Goal: Task Accomplishment & Management: Use online tool/utility

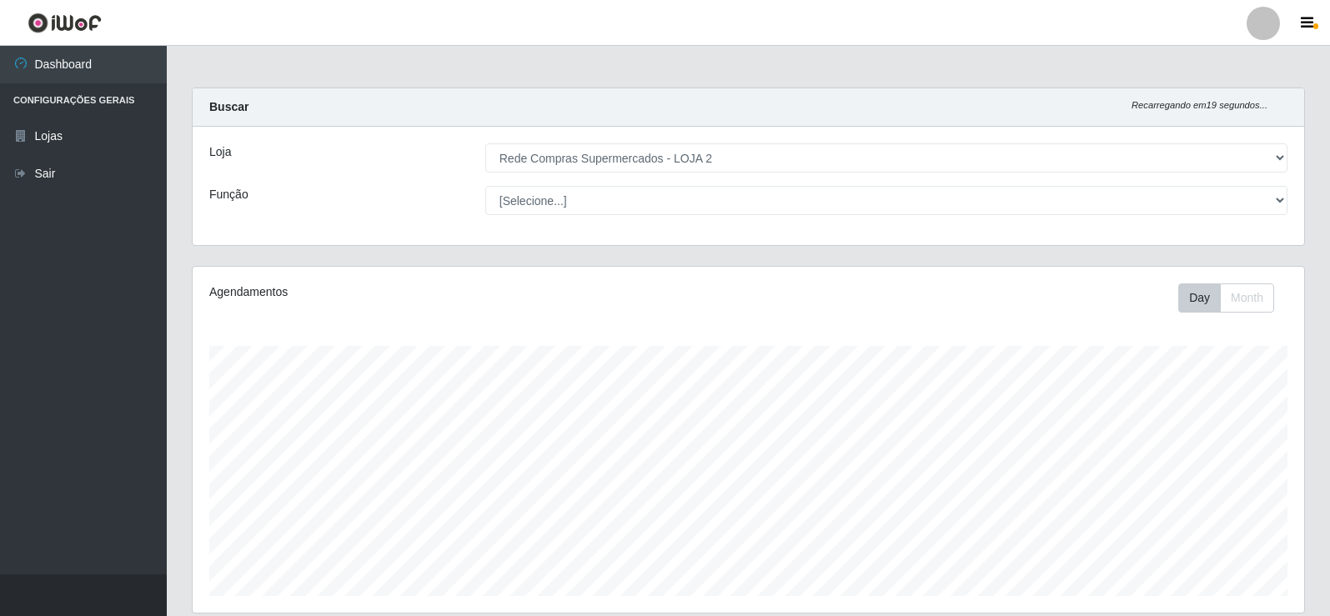
select select "161"
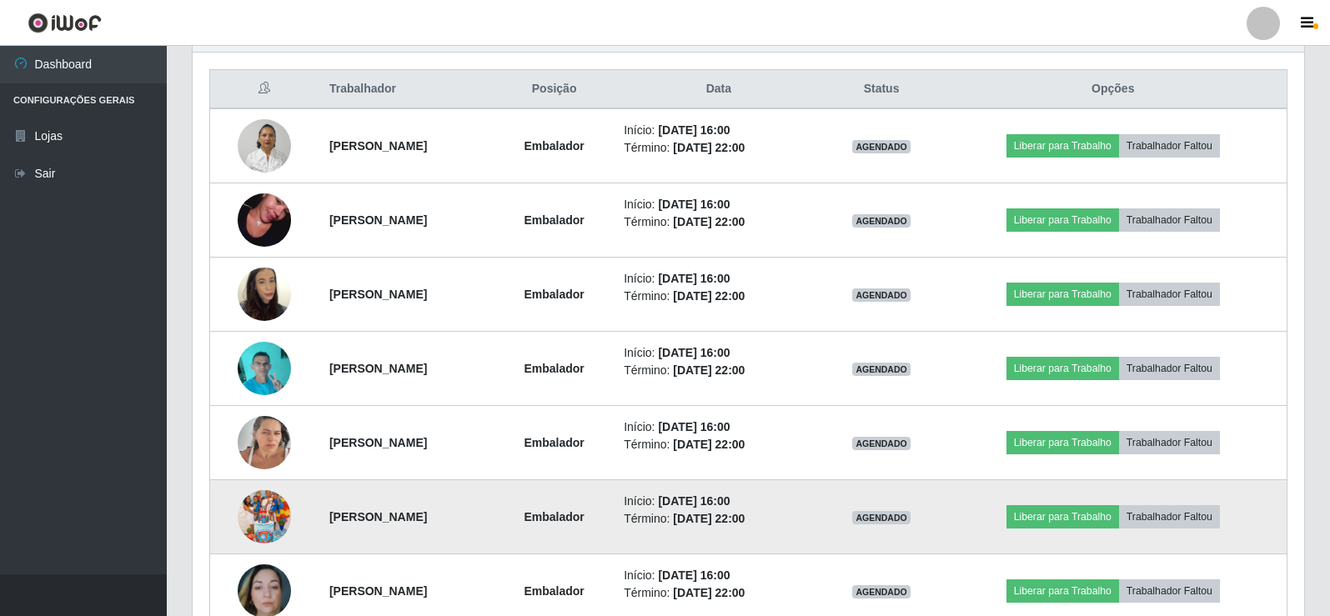
scroll to position [704, 0]
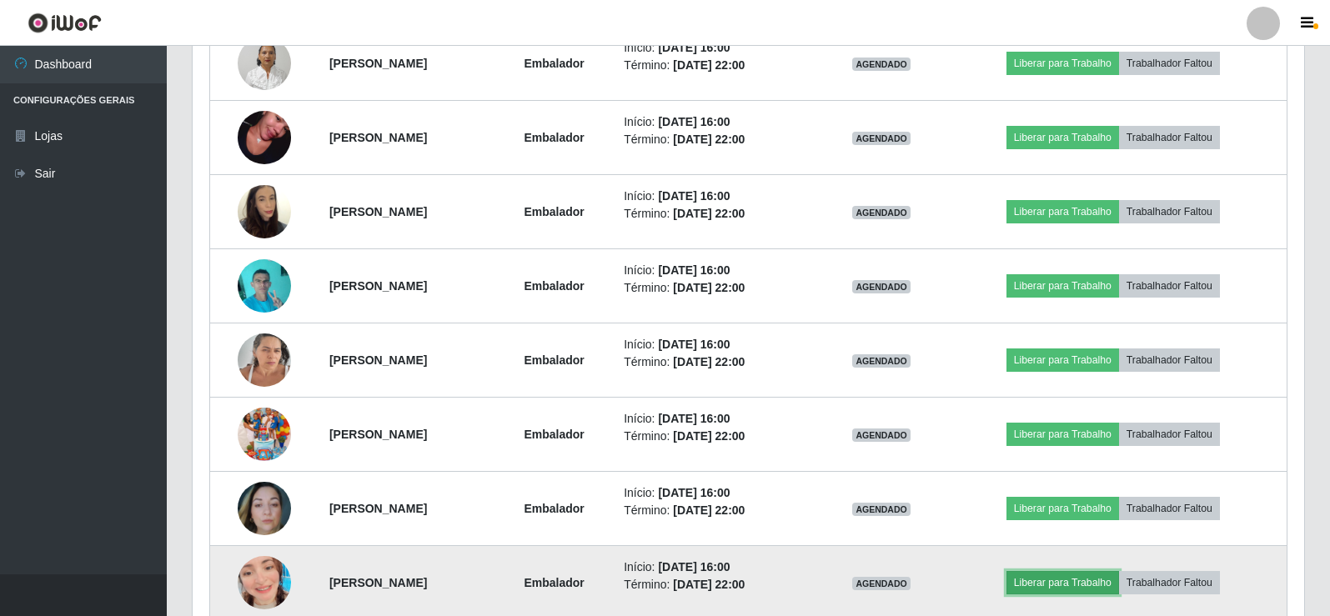
click at [1109, 582] on button "Liberar para Trabalho" at bounding box center [1062, 582] width 113 height 23
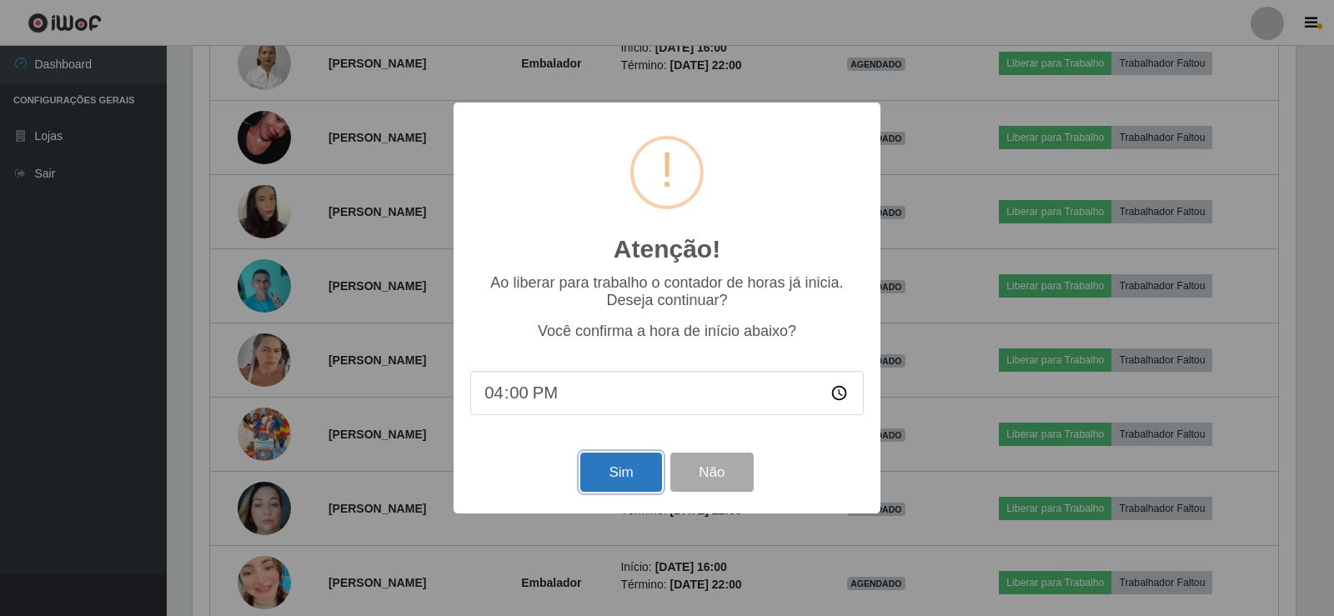
click at [646, 468] on button "Sim" at bounding box center [620, 472] width 81 height 39
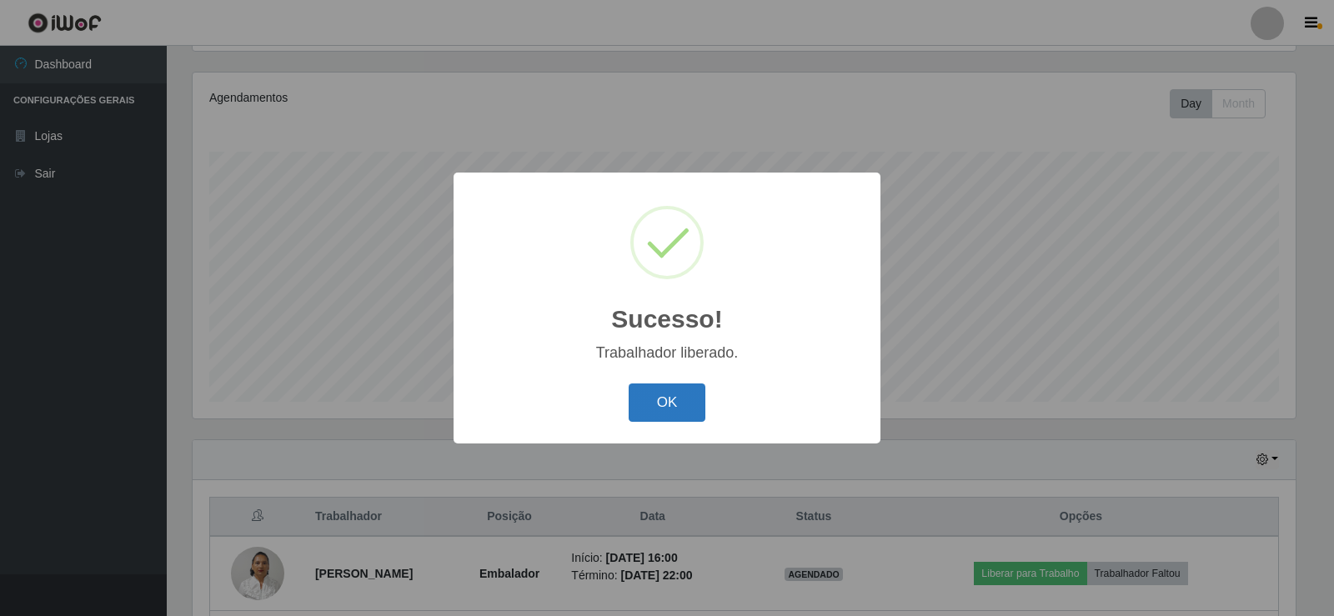
click at [658, 401] on button "OK" at bounding box center [668, 402] width 78 height 39
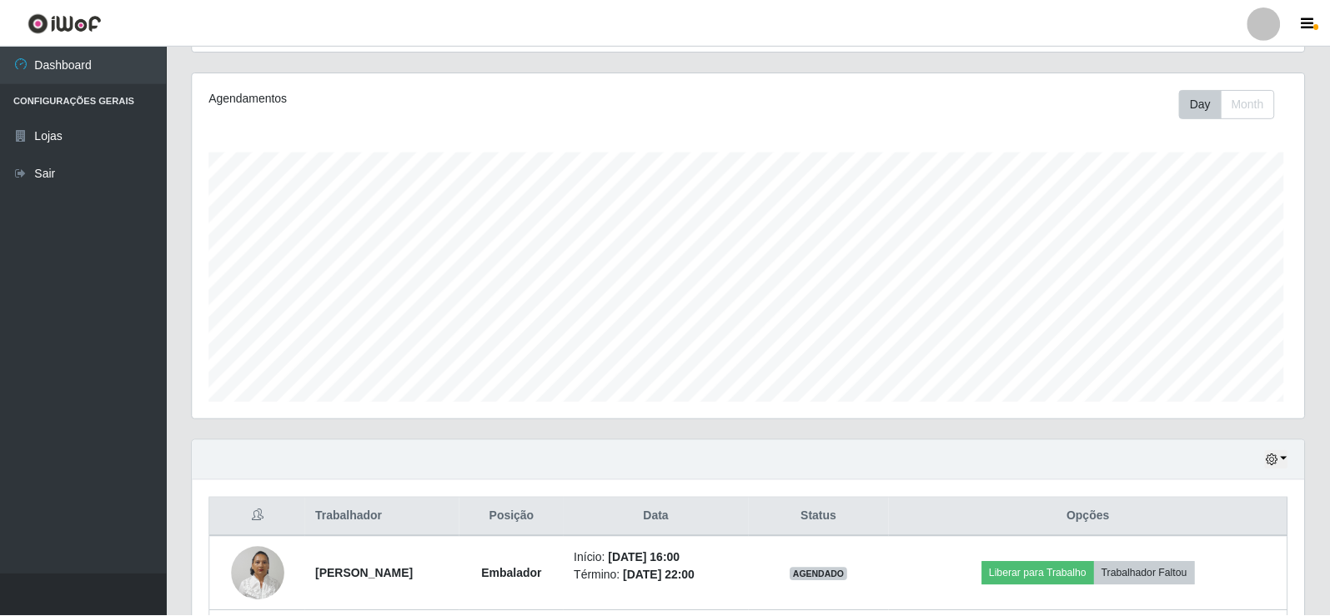
scroll to position [346, 1111]
click at [1321, 447] on div "Carregando... Buscar Recarregando em 10 segundos... Loja [Selecione...] Rede Co…" at bounding box center [748, 530] width 1163 height 1275
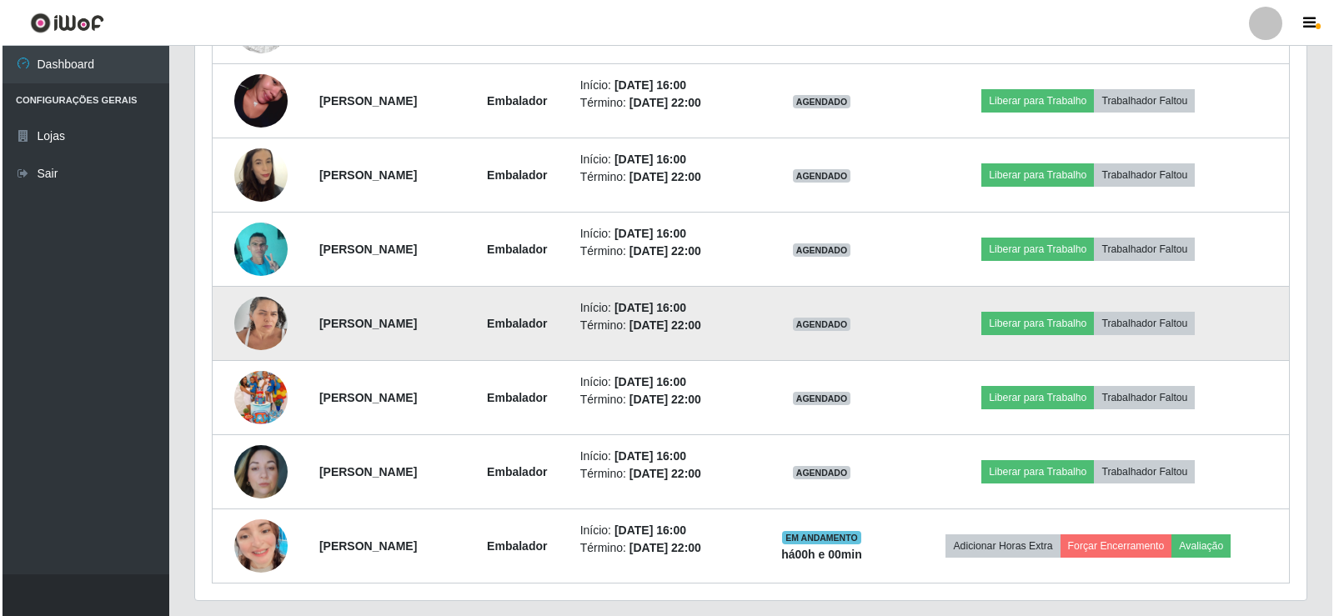
scroll to position [788, 0]
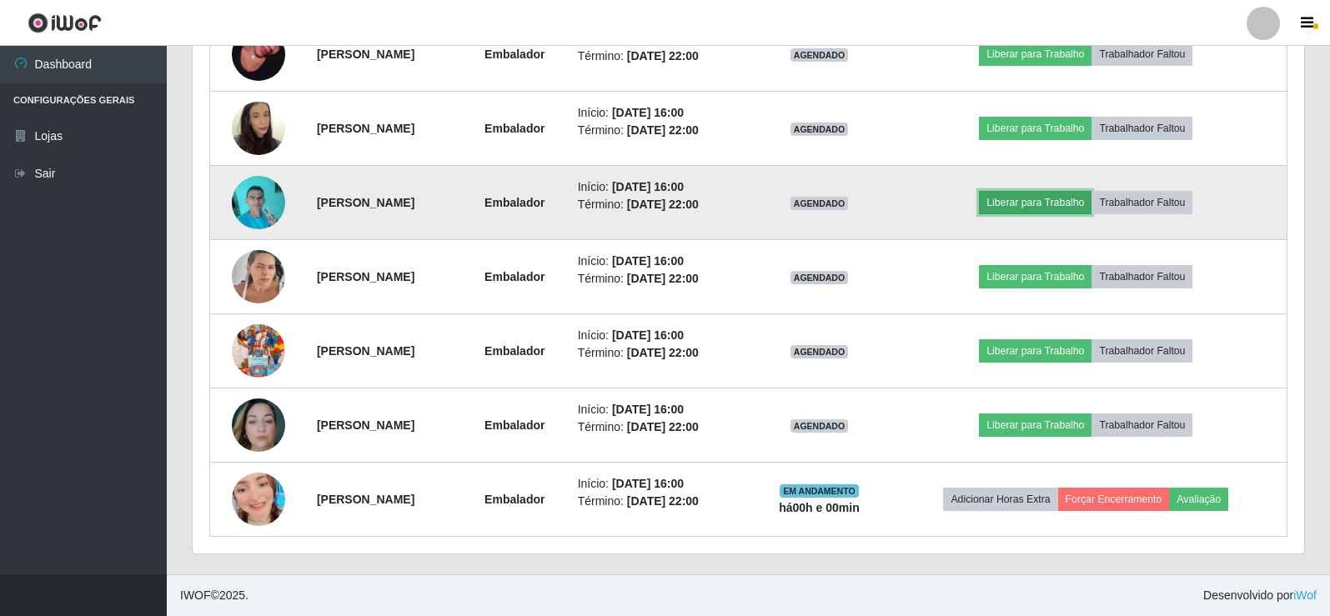
click at [1027, 205] on button "Liberar para Trabalho" at bounding box center [1035, 202] width 113 height 23
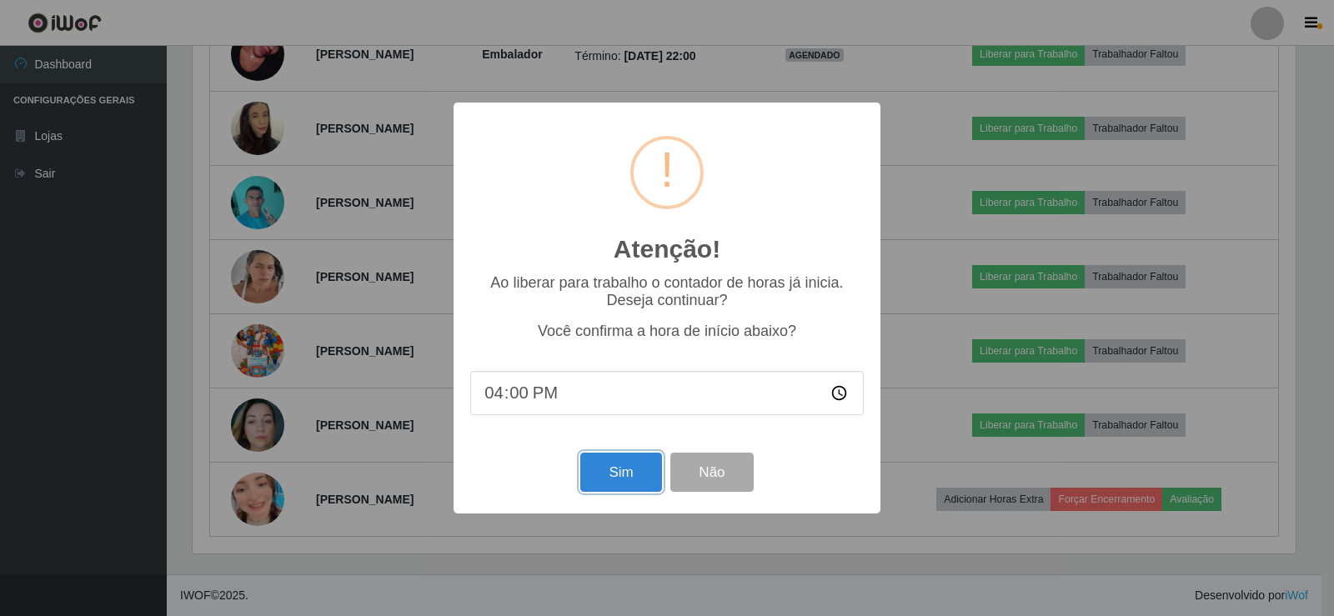
click at [622, 472] on button "Sim" at bounding box center [620, 472] width 81 height 39
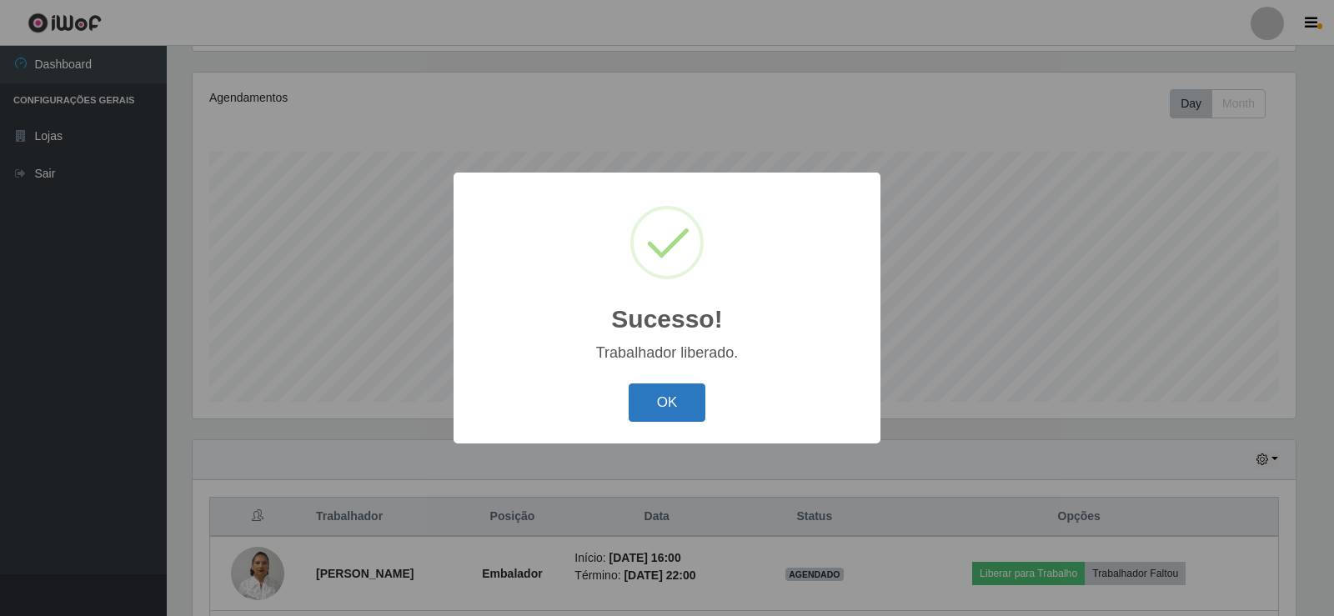
click at [682, 411] on button "OK" at bounding box center [668, 402] width 78 height 39
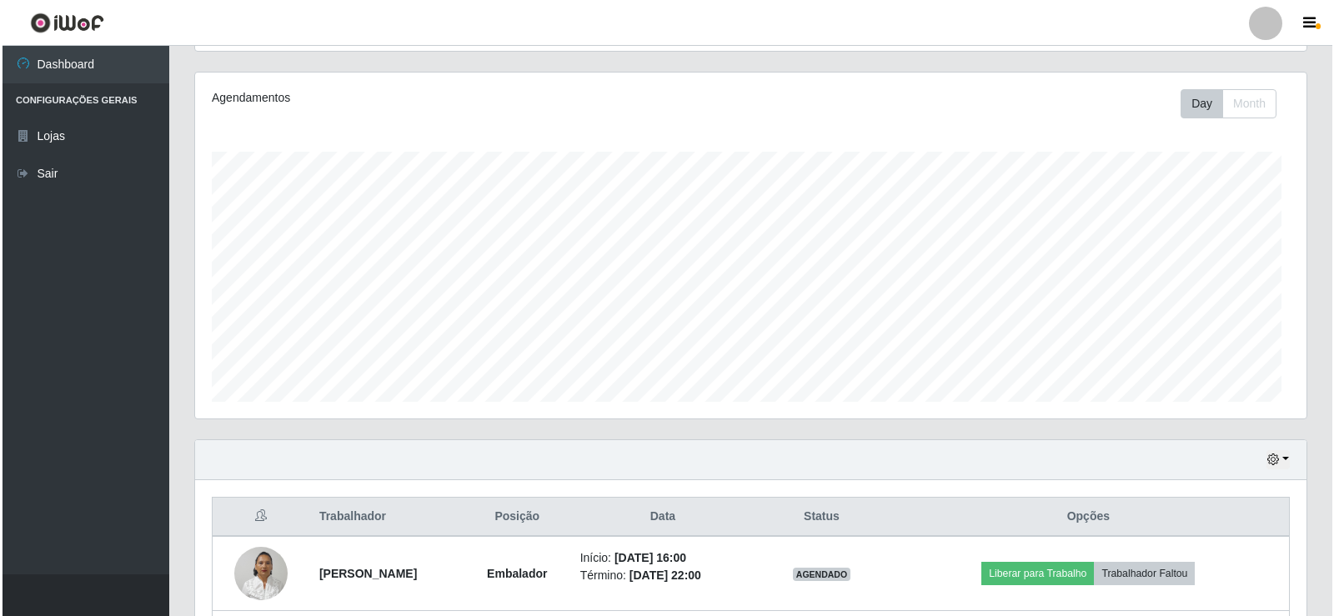
scroll to position [346, 1111]
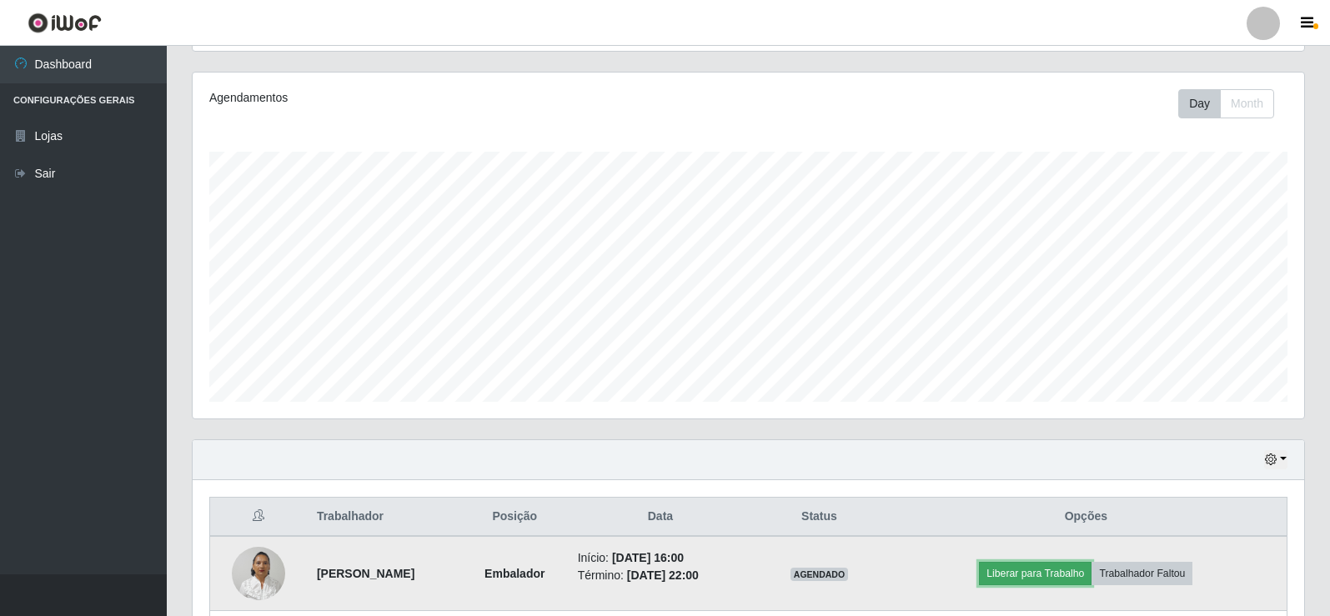
click at [1031, 578] on button "Liberar para Trabalho" at bounding box center [1035, 573] width 113 height 23
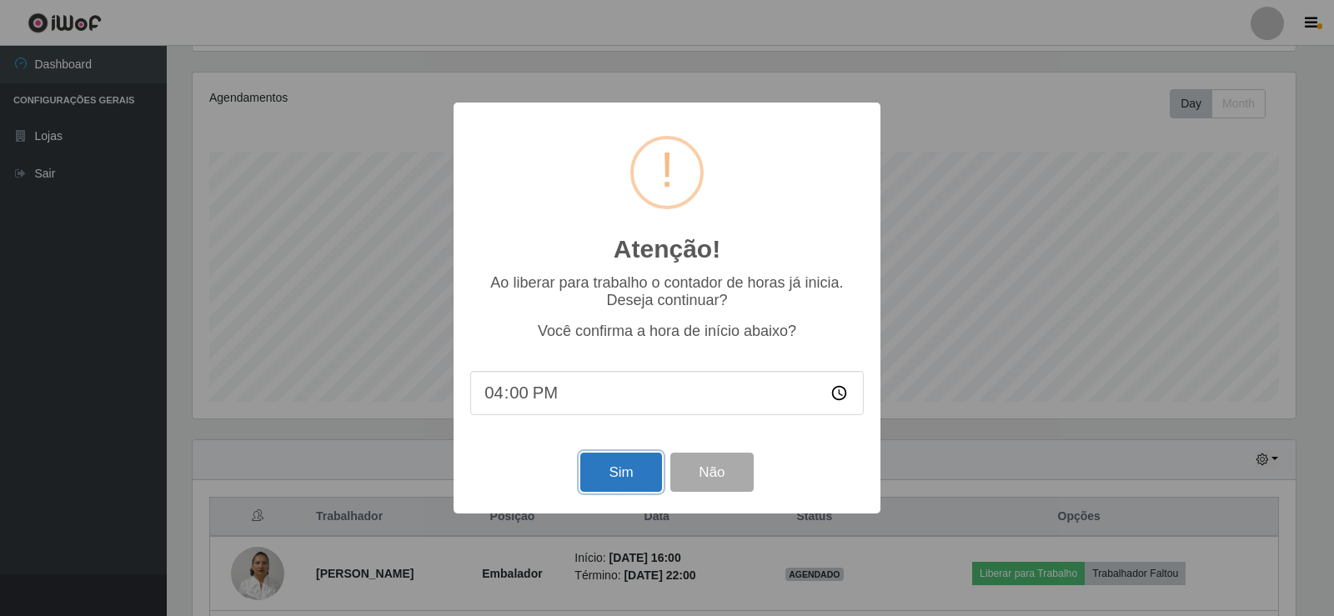
click at [615, 473] on button "Sim" at bounding box center [620, 472] width 81 height 39
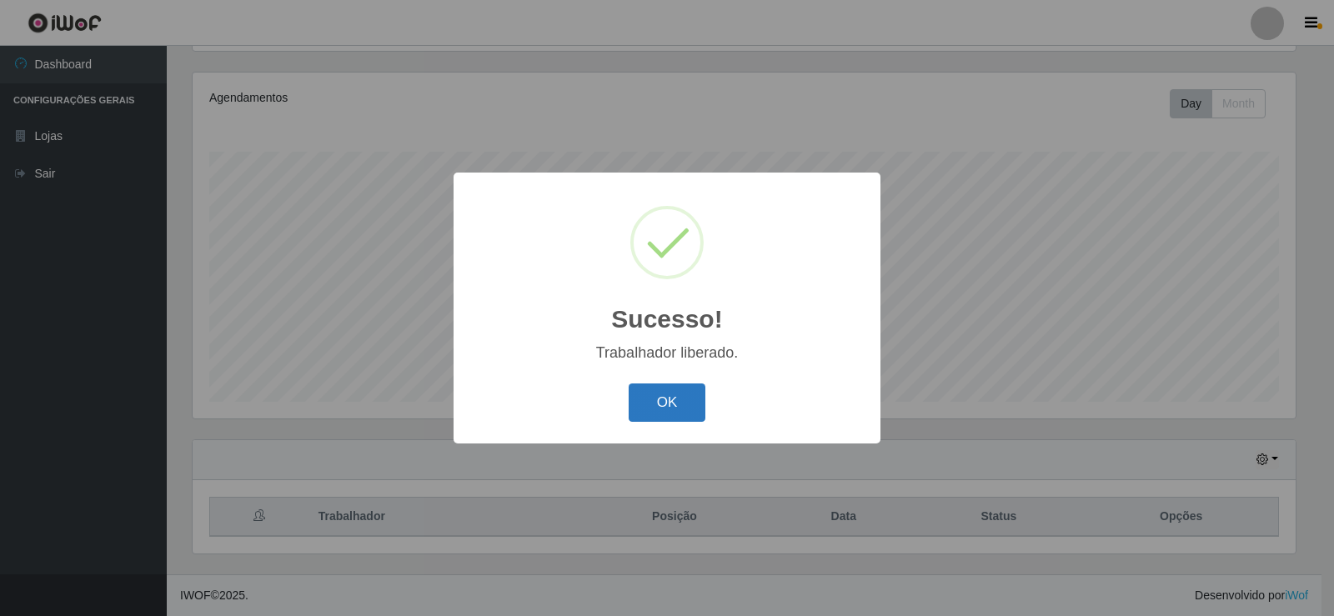
click at [659, 413] on button "OK" at bounding box center [668, 402] width 78 height 39
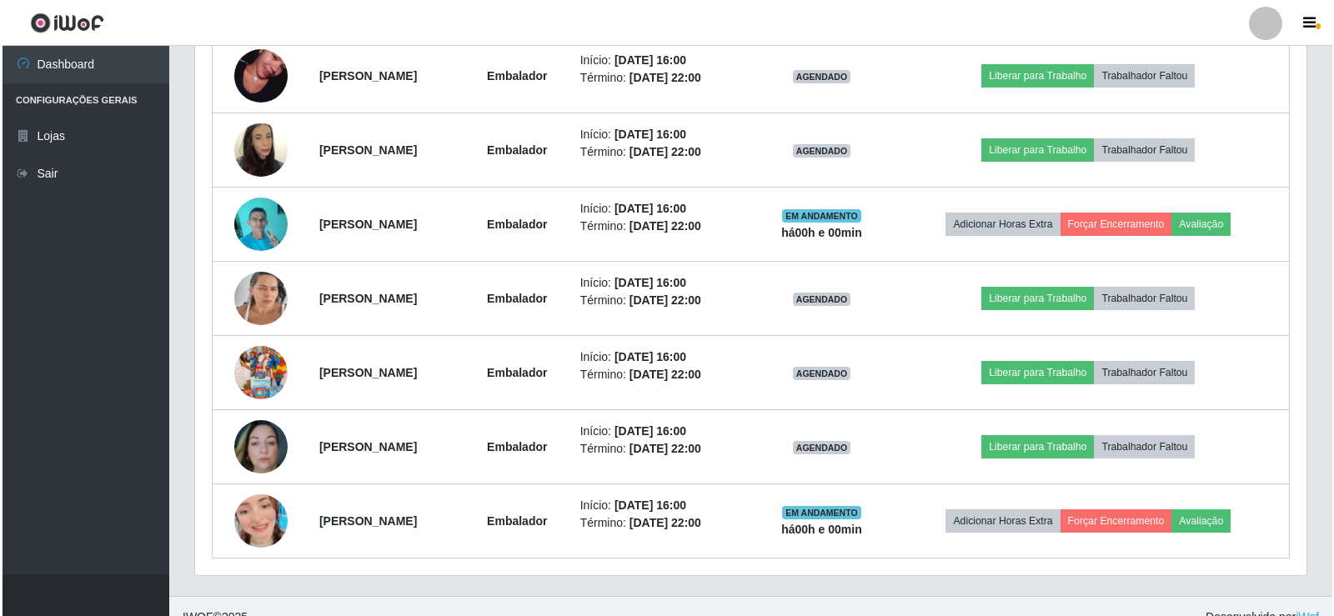
scroll to position [778, 0]
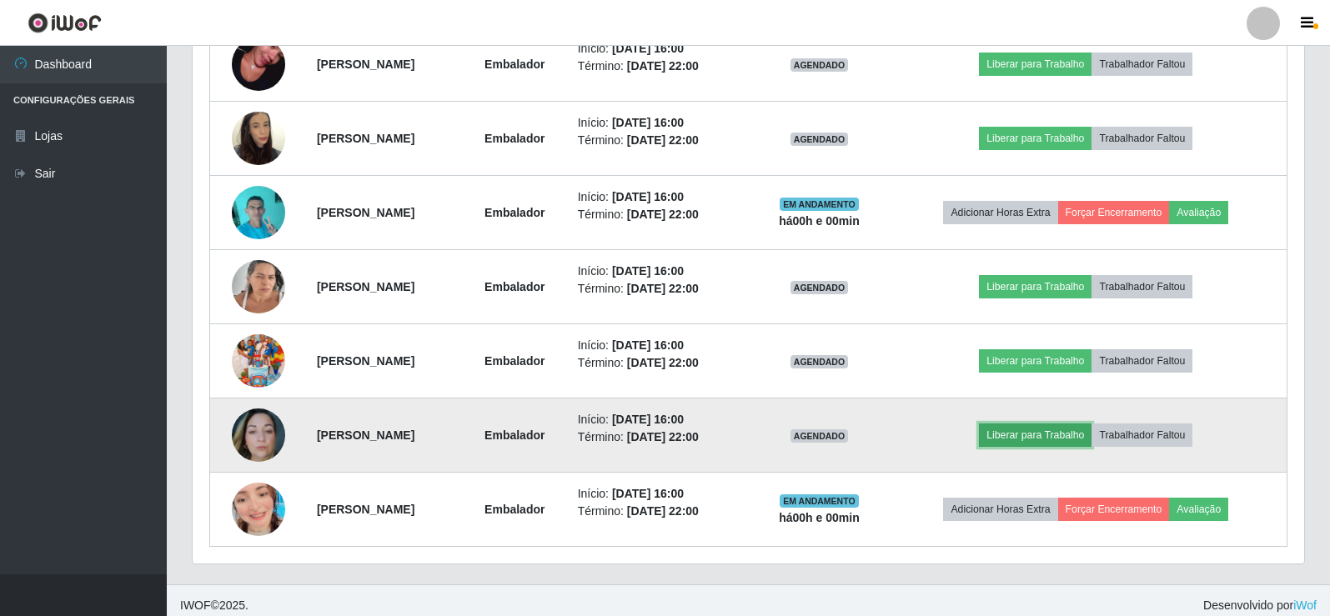
click at [1042, 438] on button "Liberar para Trabalho" at bounding box center [1035, 435] width 113 height 23
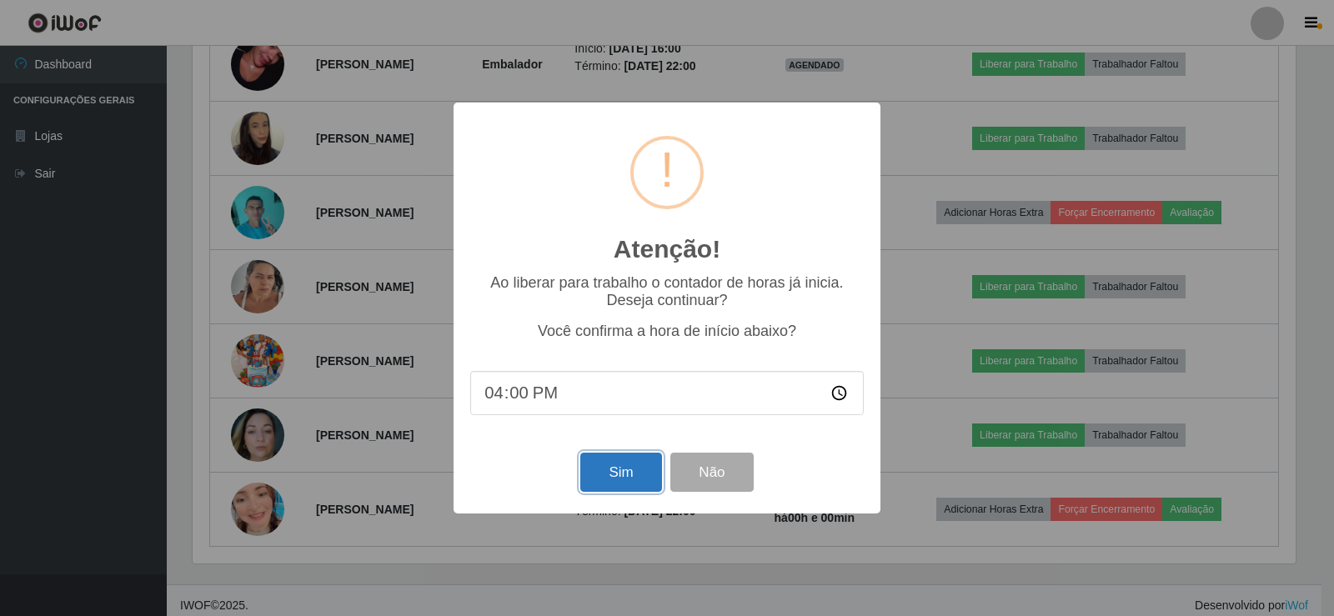
click at [627, 464] on button "Sim" at bounding box center [620, 472] width 81 height 39
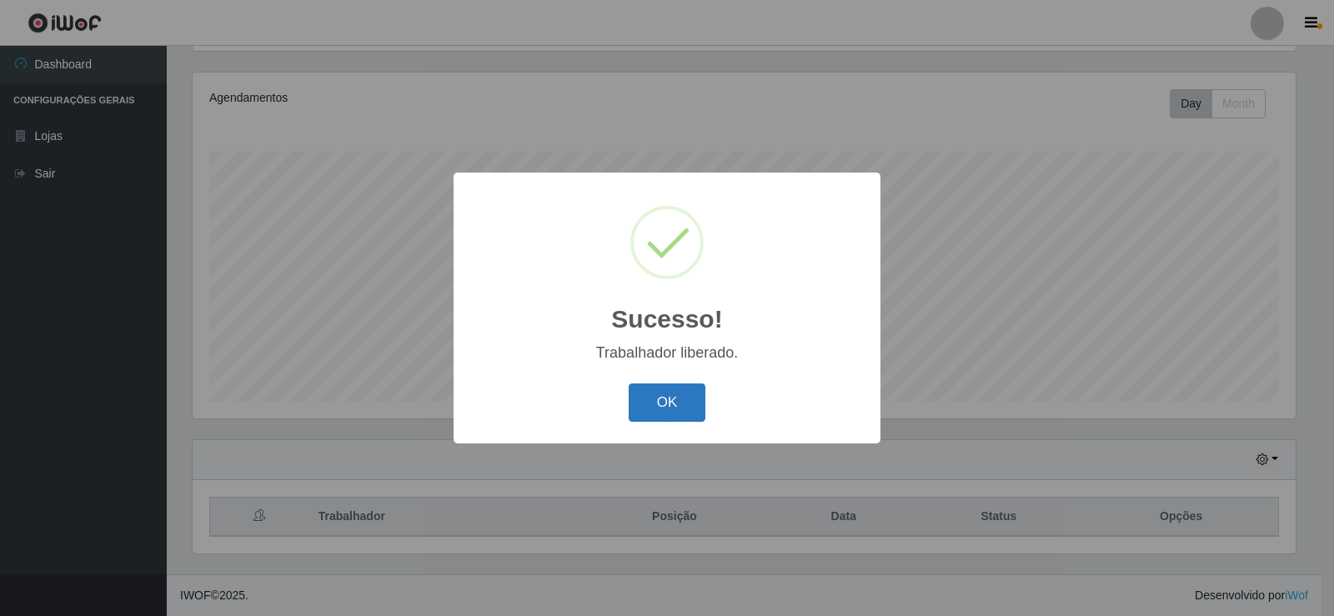
click at [658, 393] on button "OK" at bounding box center [668, 402] width 78 height 39
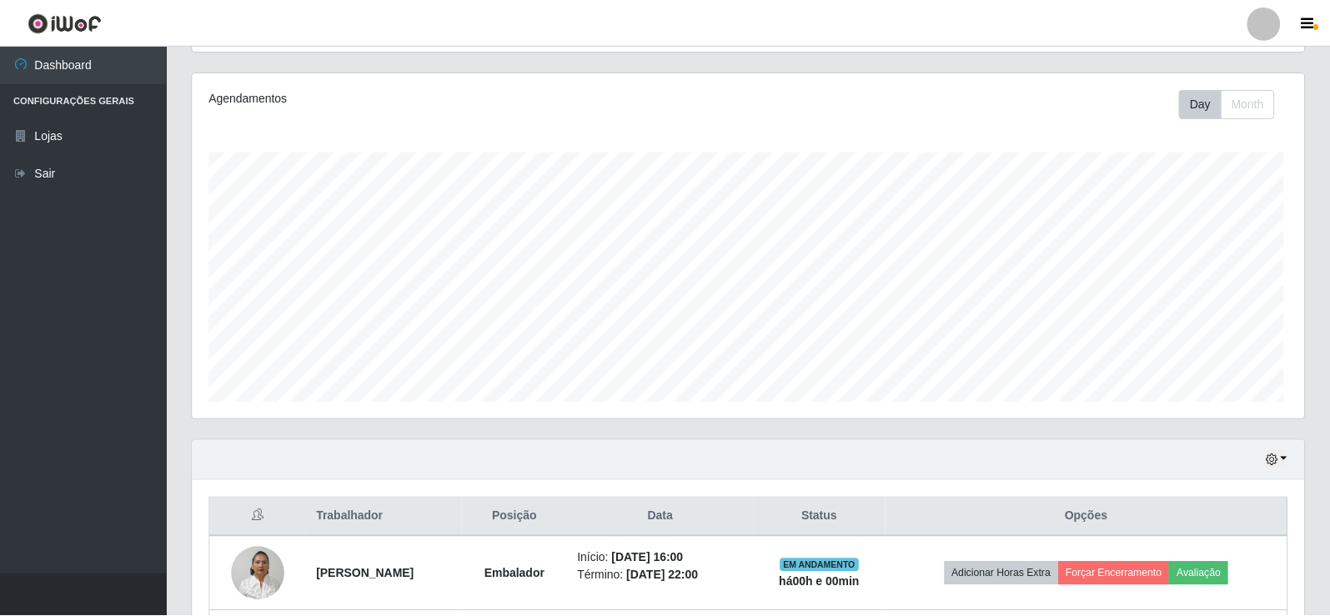
scroll to position [0, 0]
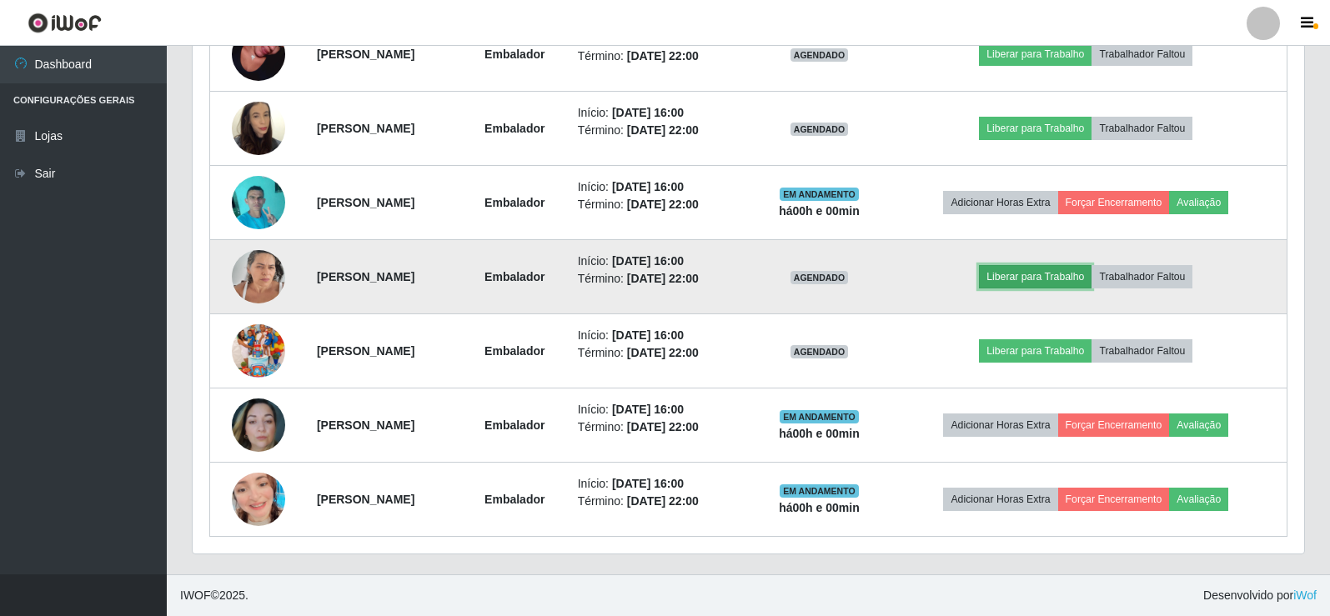
click at [1031, 273] on button "Liberar para Trabalho" at bounding box center [1035, 276] width 113 height 23
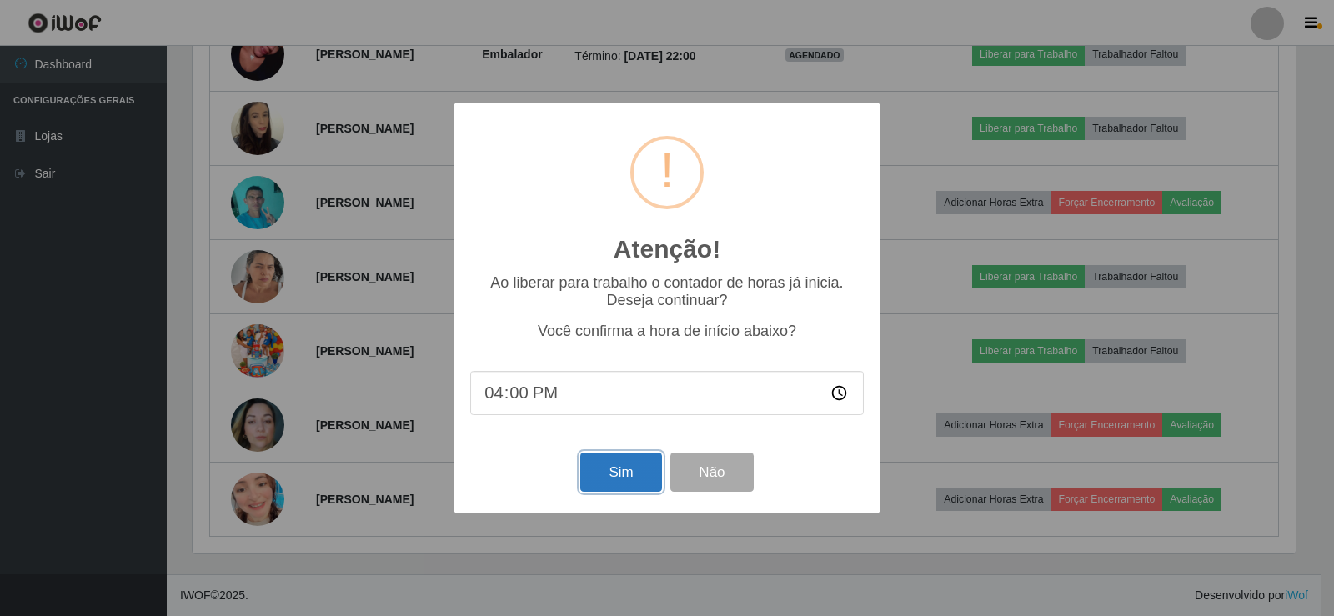
click at [609, 477] on button "Sim" at bounding box center [620, 472] width 81 height 39
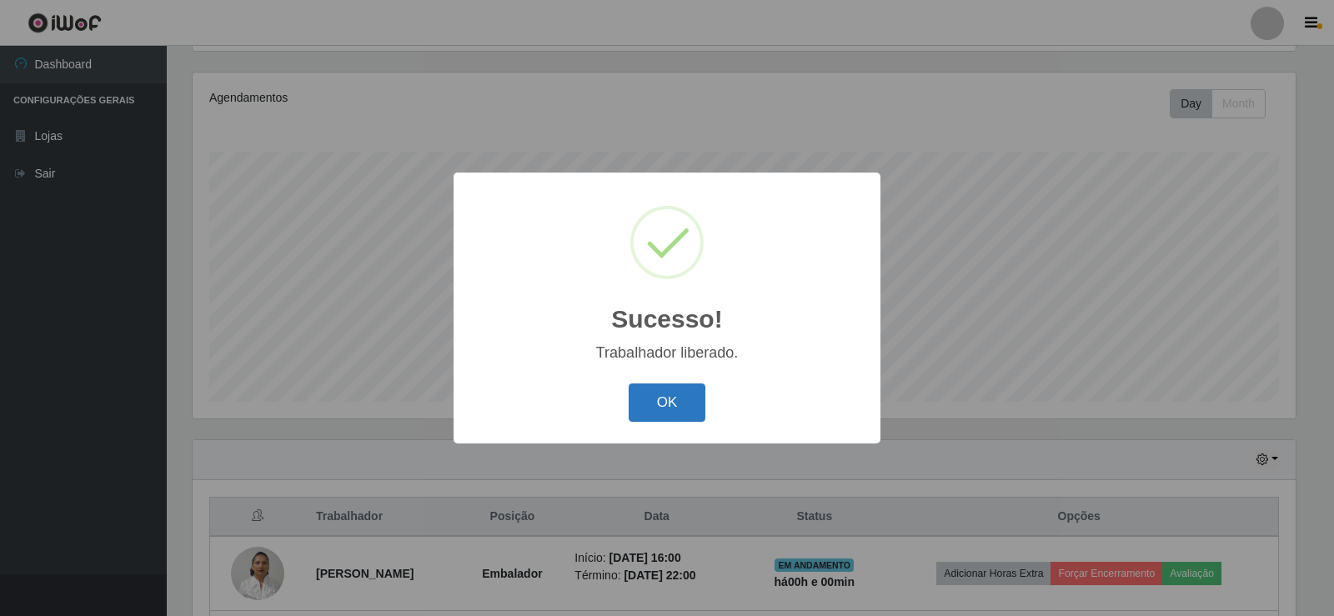
click at [661, 396] on button "OK" at bounding box center [668, 402] width 78 height 39
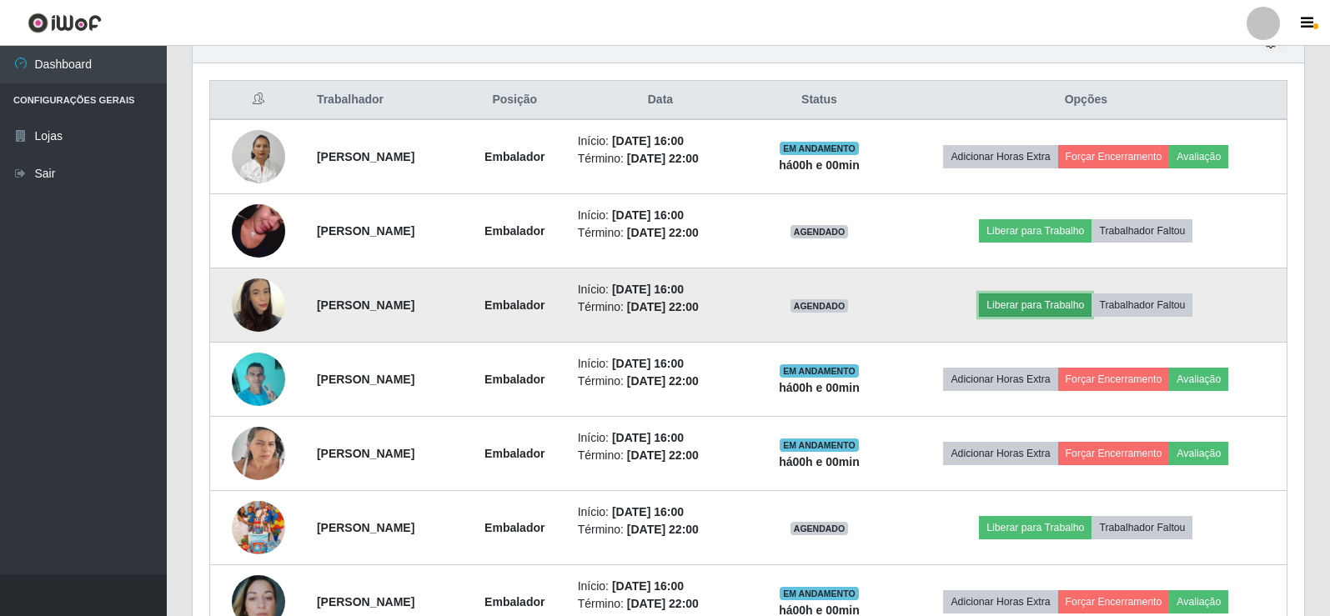
click at [1060, 308] on button "Liberar para Trabalho" at bounding box center [1035, 304] width 113 height 23
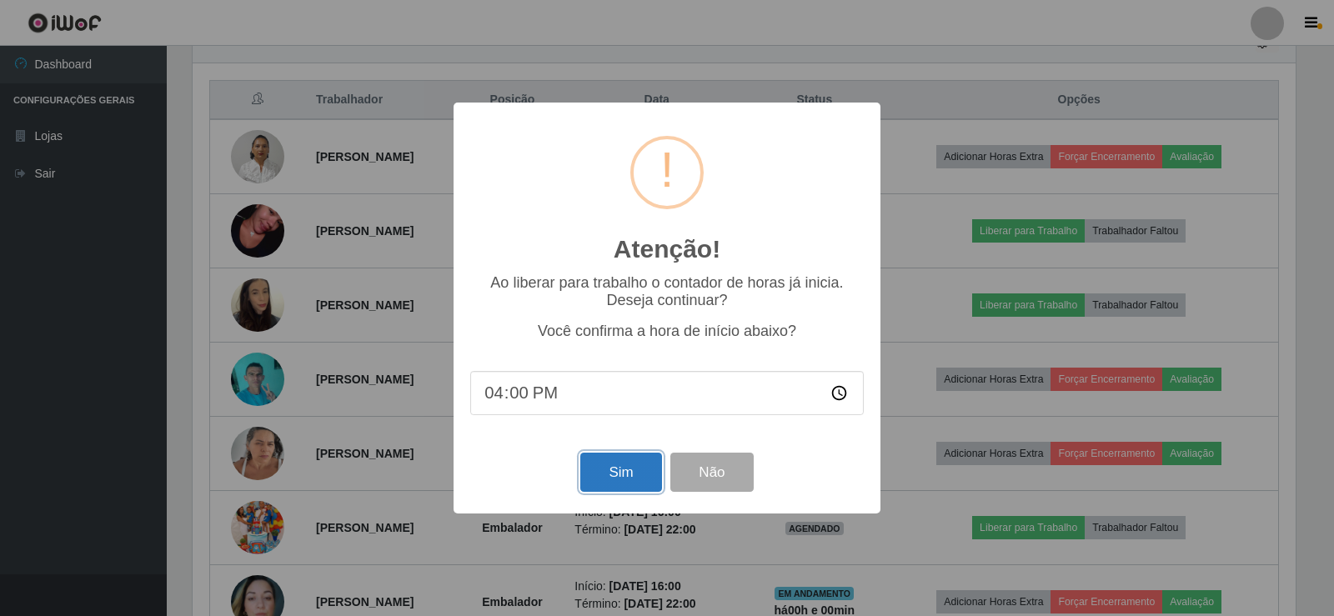
click at [612, 486] on button "Sim" at bounding box center [620, 472] width 81 height 39
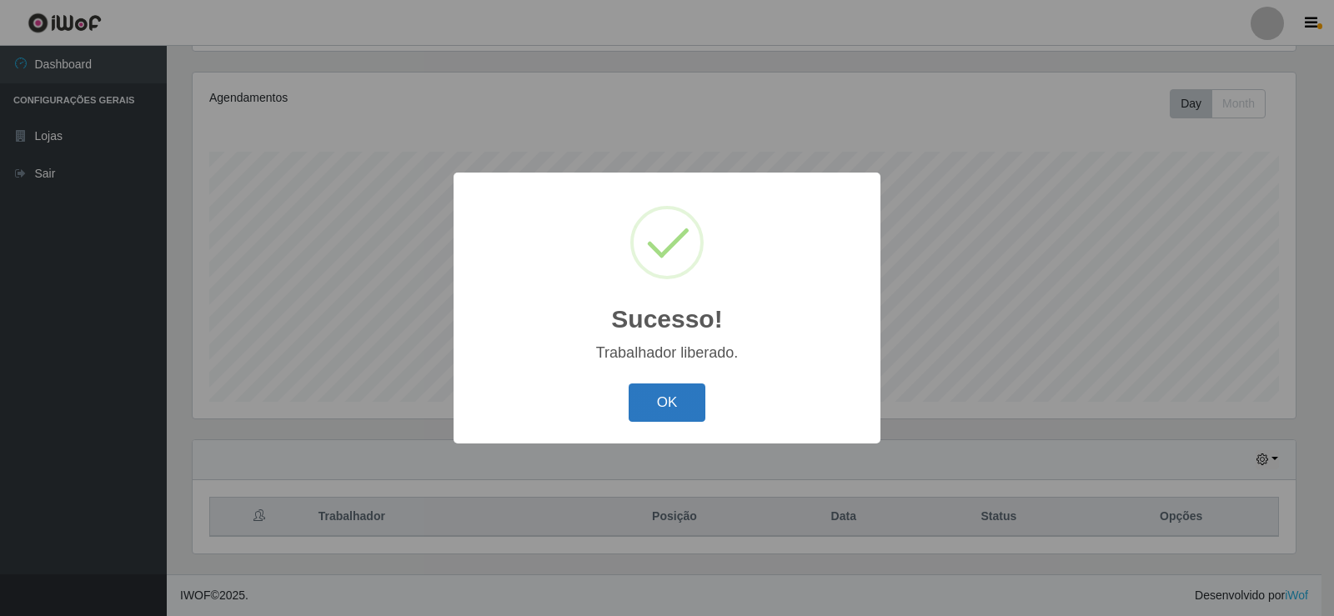
click at [699, 405] on button "OK" at bounding box center [668, 402] width 78 height 39
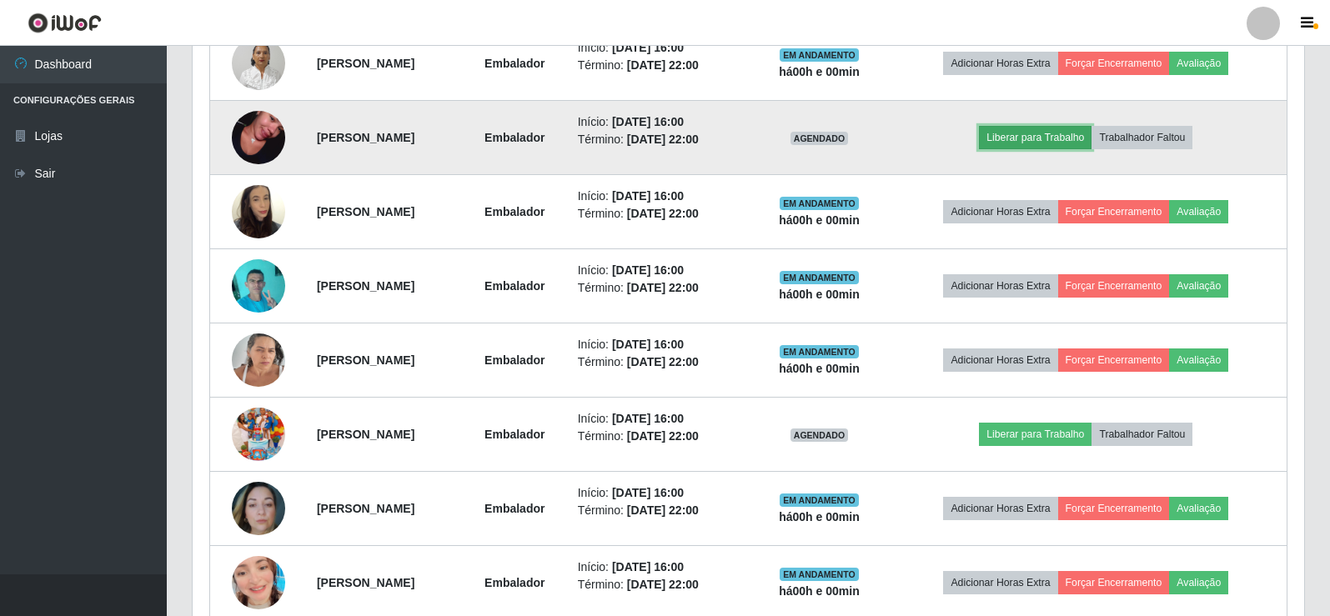
click at [1038, 134] on button "Liberar para Trabalho" at bounding box center [1035, 137] width 113 height 23
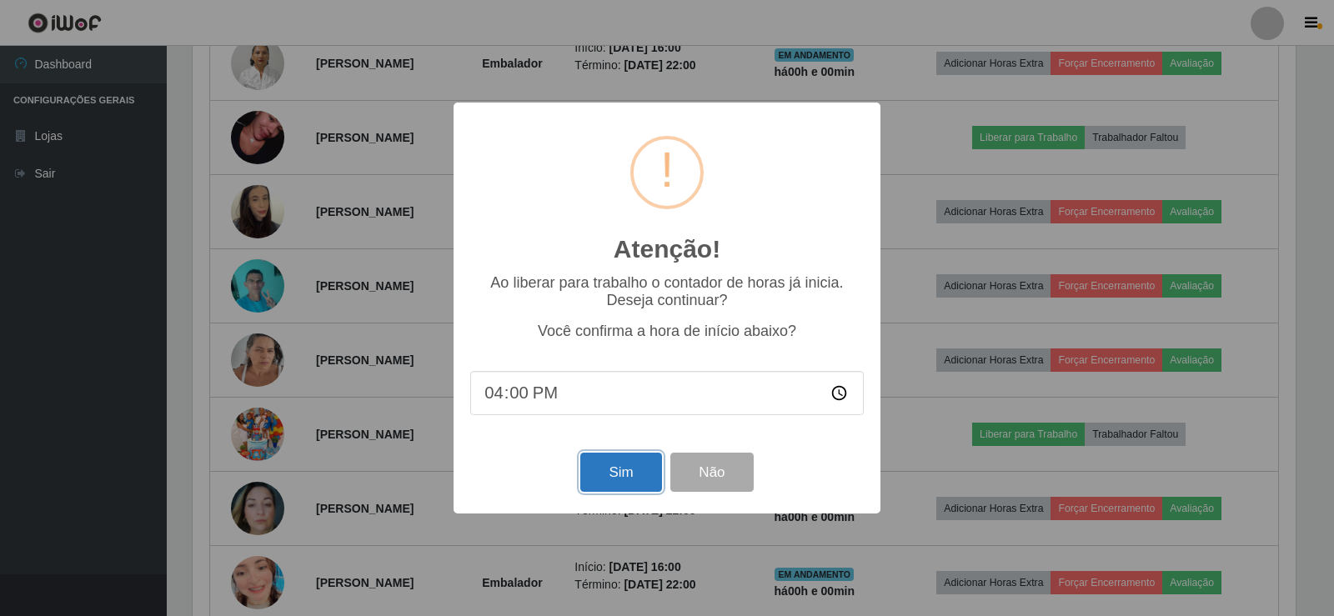
click at [614, 469] on button "Sim" at bounding box center [620, 472] width 81 height 39
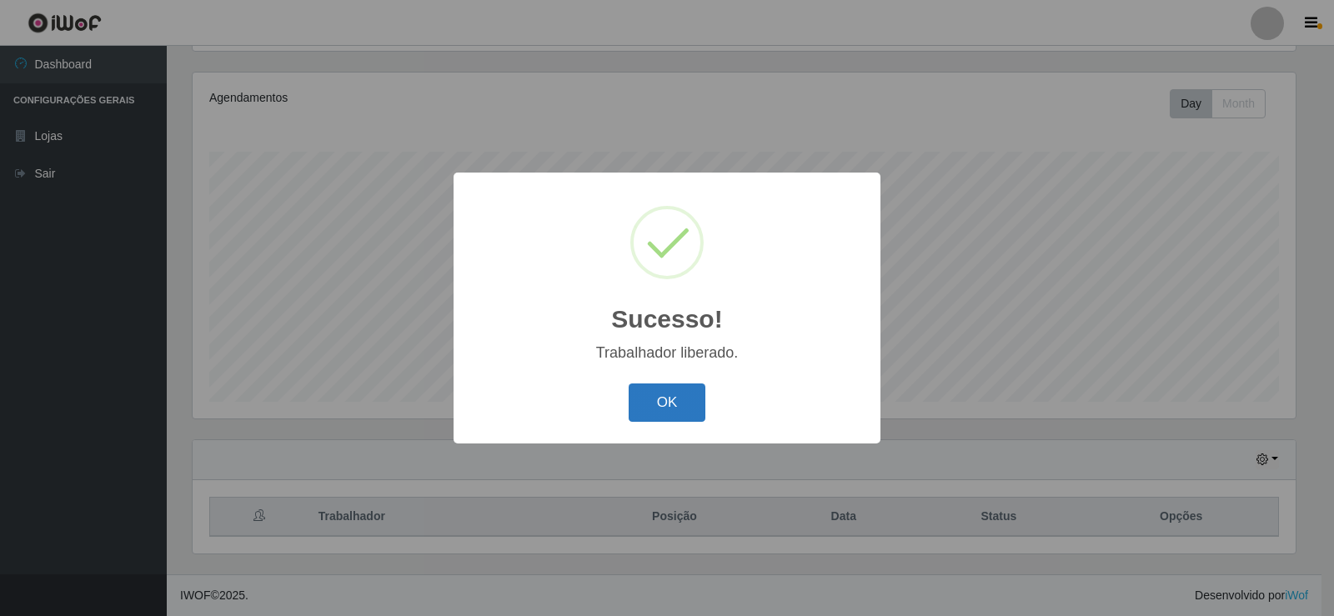
click at [647, 402] on button "OK" at bounding box center [668, 402] width 78 height 39
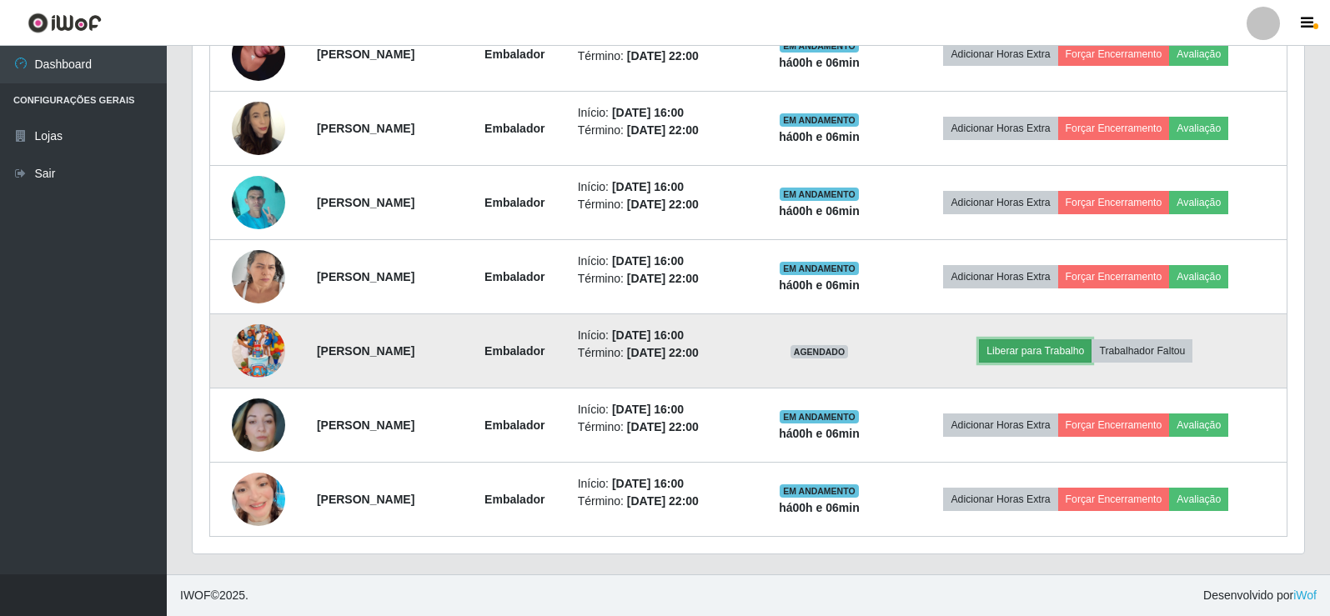
click at [1051, 351] on button "Liberar para Trabalho" at bounding box center [1035, 350] width 113 height 23
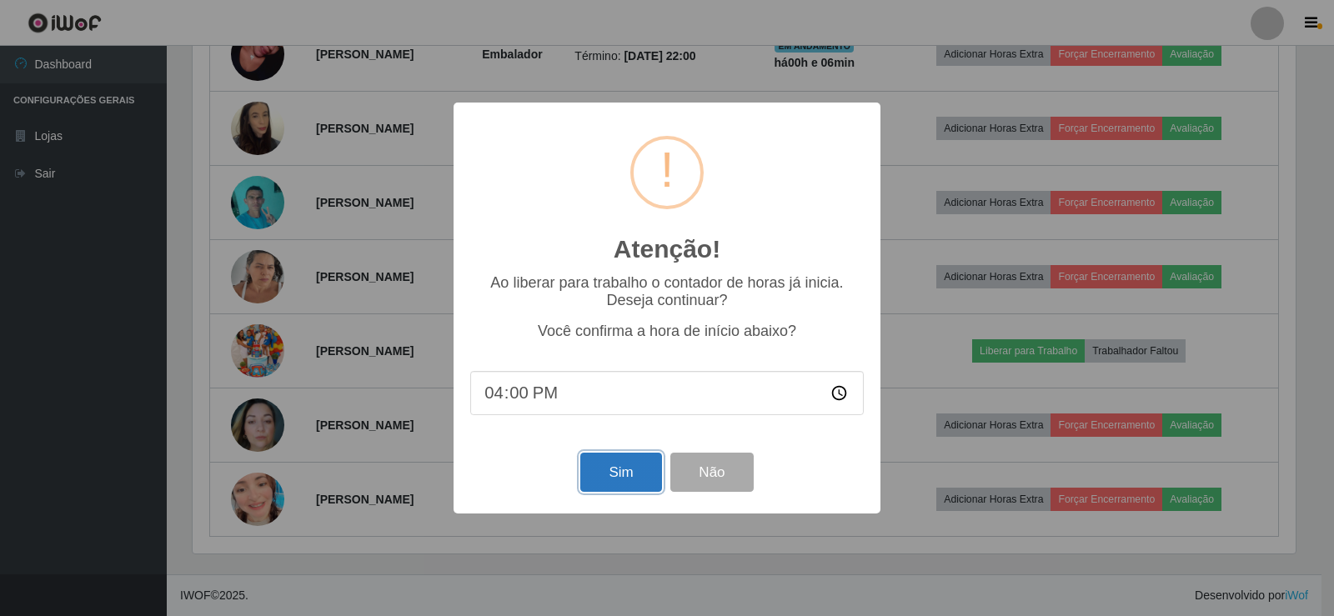
click at [598, 464] on button "Sim" at bounding box center [620, 472] width 81 height 39
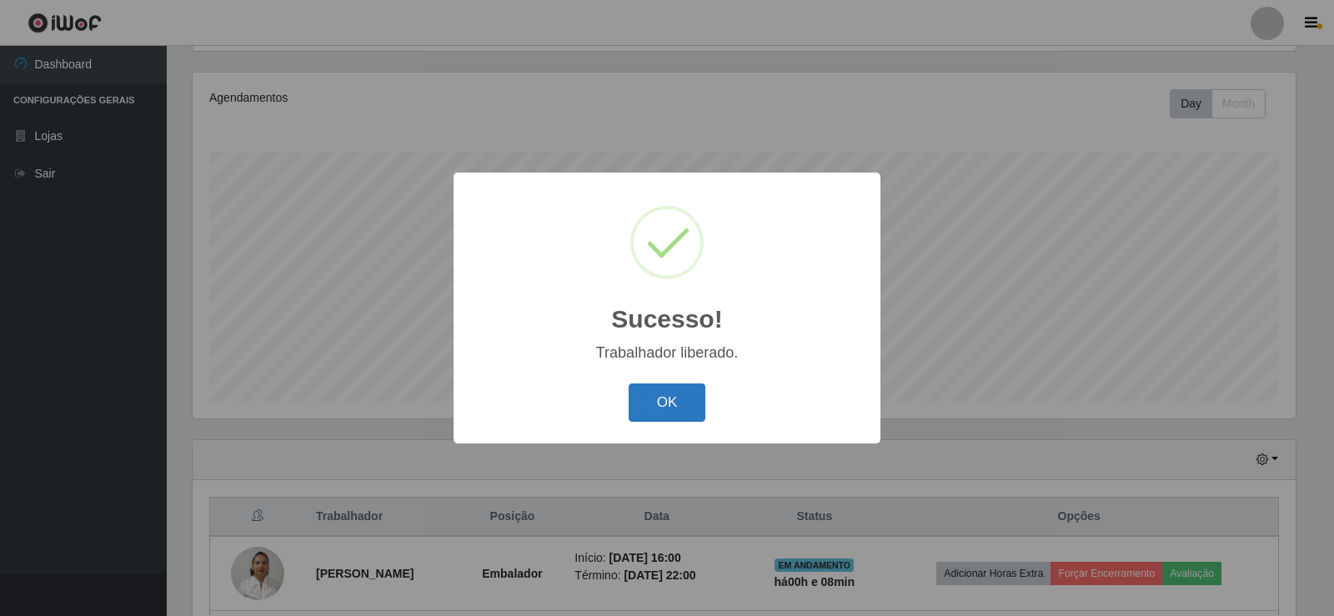
click at [669, 405] on button "OK" at bounding box center [668, 402] width 78 height 39
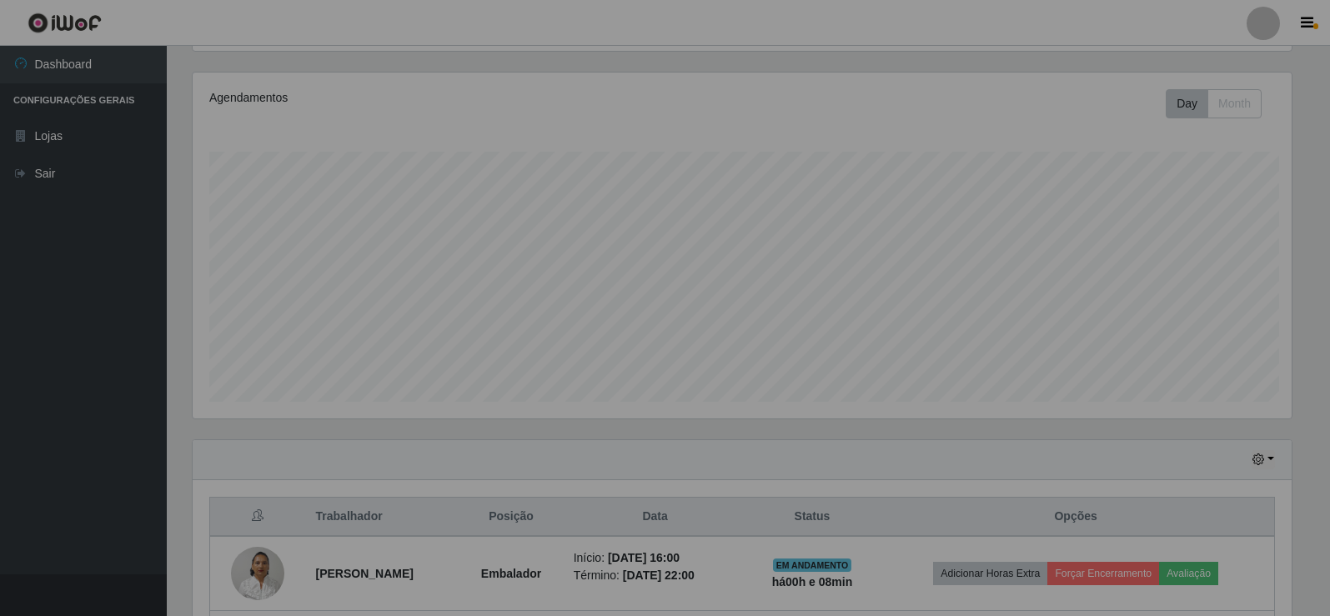
scroll to position [346, 1111]
